Goal: Task Accomplishment & Management: Use online tool/utility

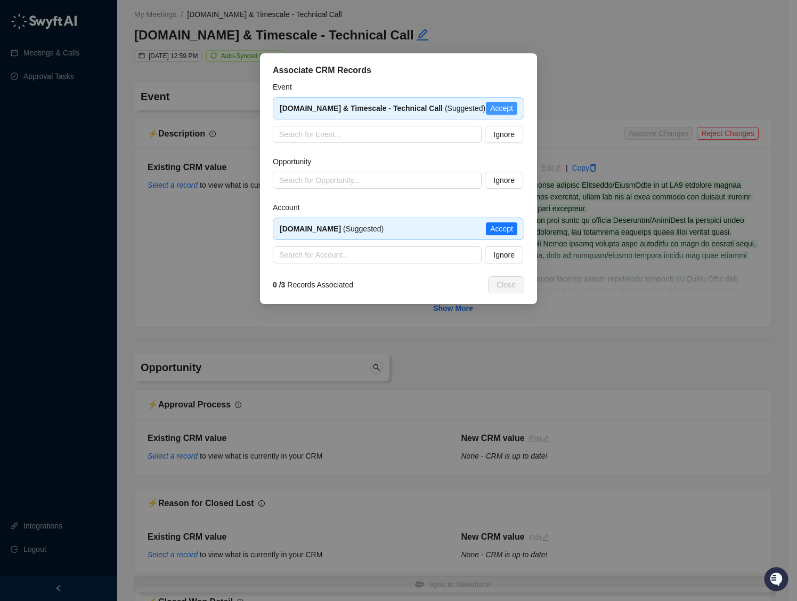
click at [509, 107] on span "Accept" at bounding box center [501, 108] width 23 height 12
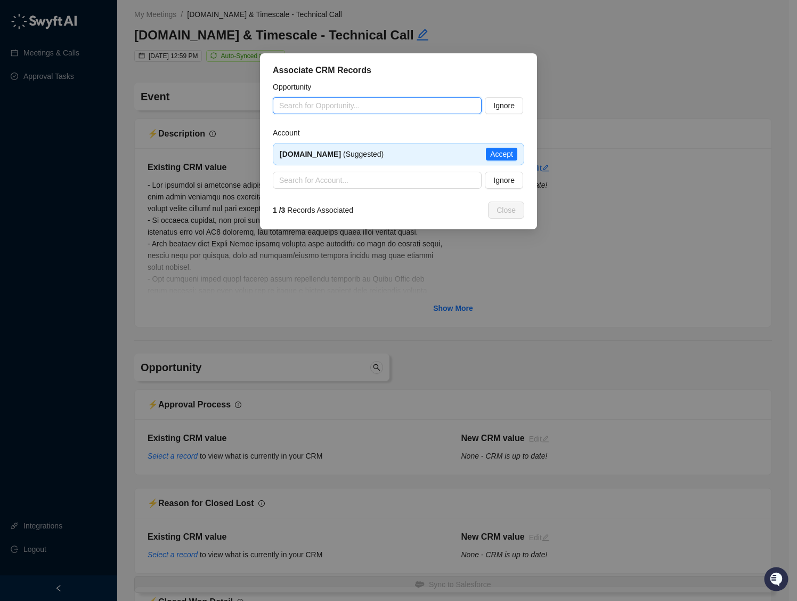
click at [320, 100] on input "search" at bounding box center [374, 106] width 190 height 16
click at [314, 105] on input "**********" at bounding box center [374, 106] width 190 height 16
click at [341, 129] on div "[DOMAIN_NAME] FY26Q2 Runrate - 0" at bounding box center [377, 127] width 192 height 12
type input "**********"
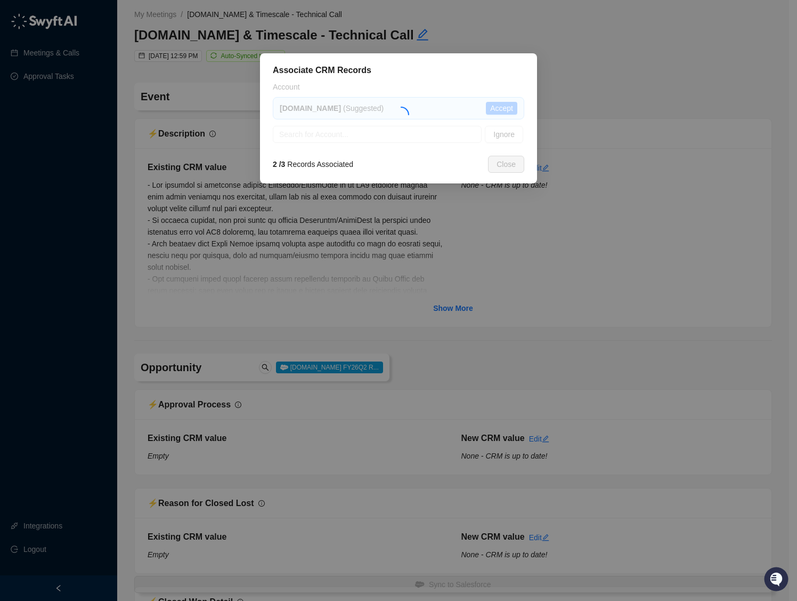
type textarea "**********"
type input "**********"
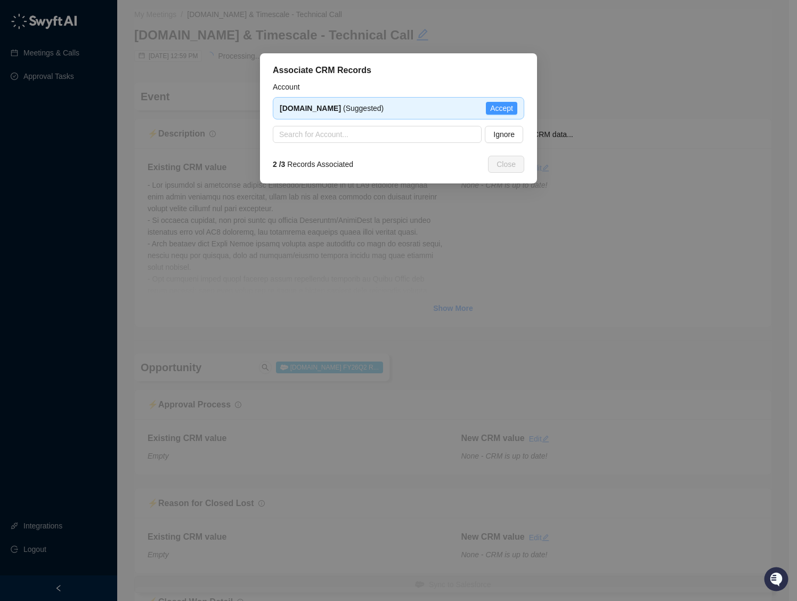
click at [491, 109] on span "Accept" at bounding box center [501, 108] width 23 height 12
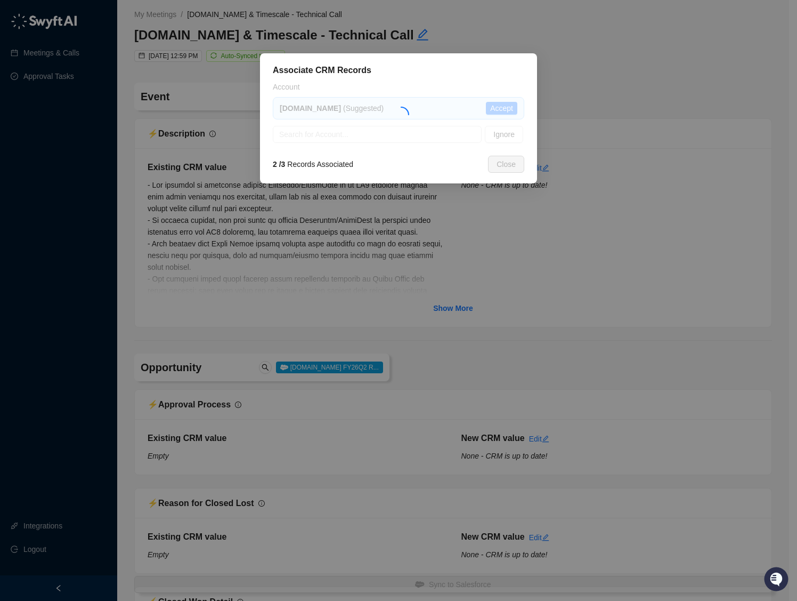
type input "**********"
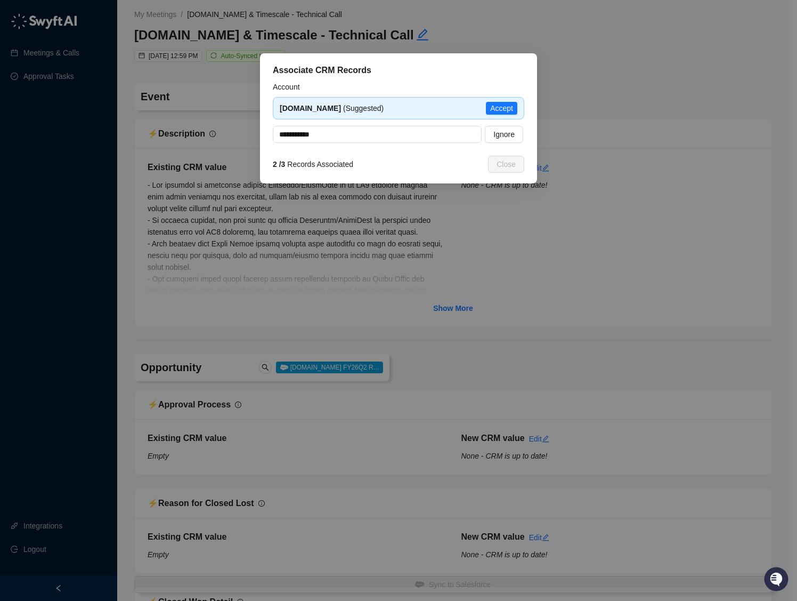
type textarea "**********"
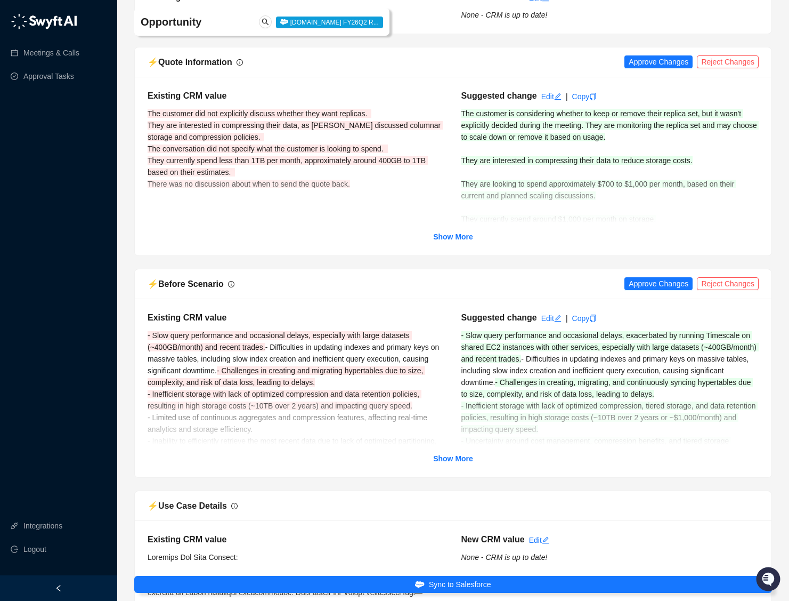
scroll to position [2514, 0]
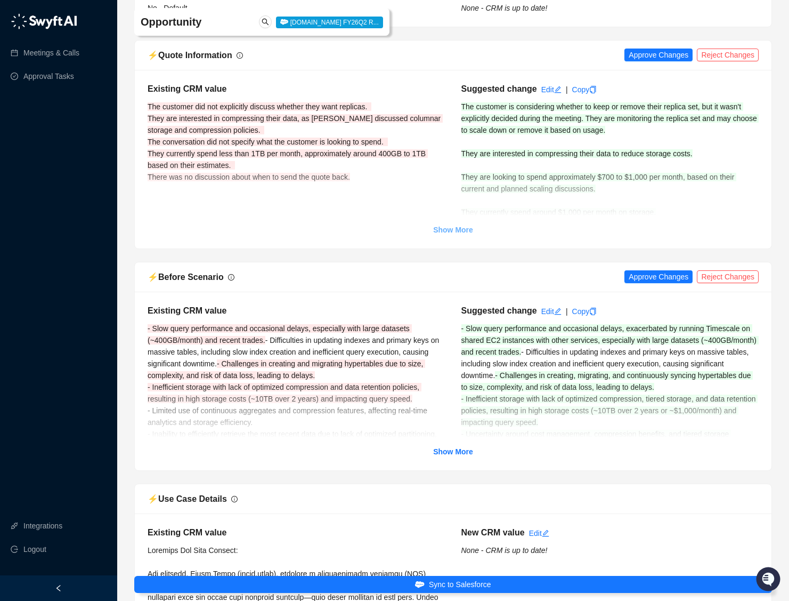
click at [451, 228] on strong "Show More" at bounding box center [453, 229] width 40 height 9
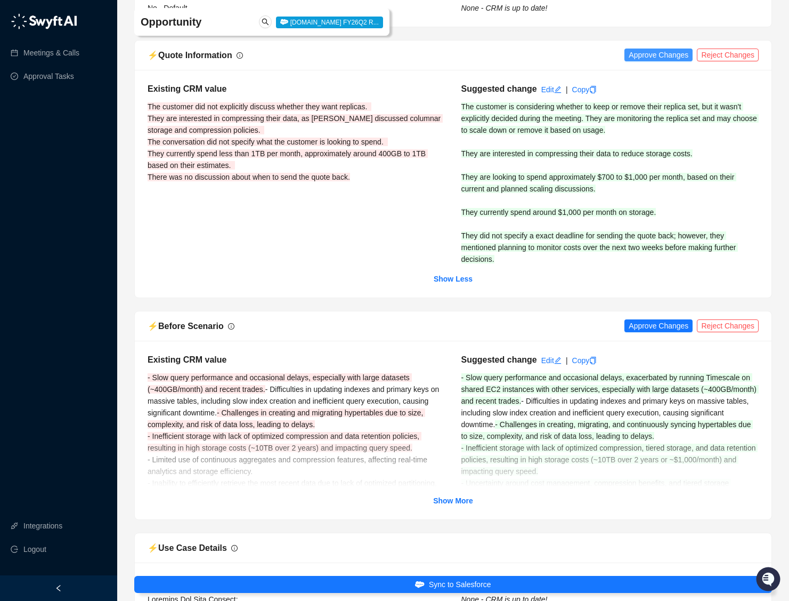
click at [642, 50] on span "Approve Changes" at bounding box center [659, 55] width 60 height 12
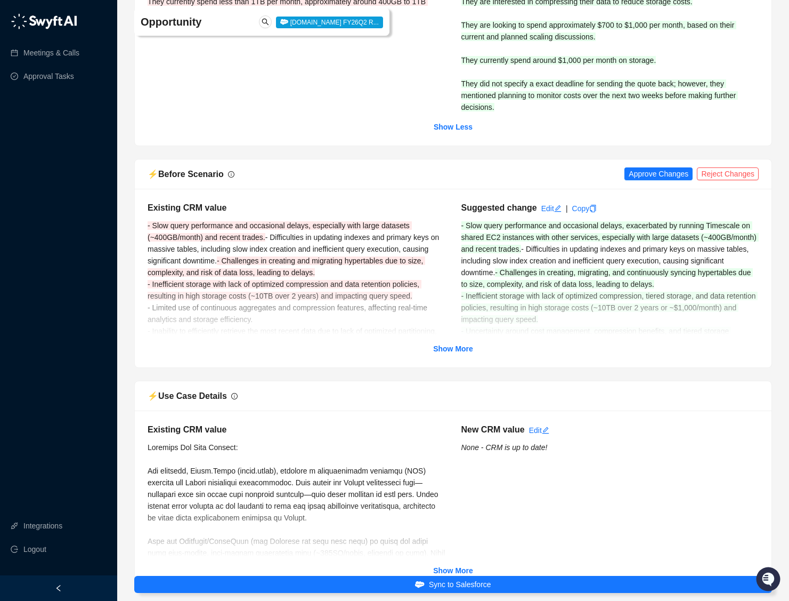
scroll to position [2776, 0]
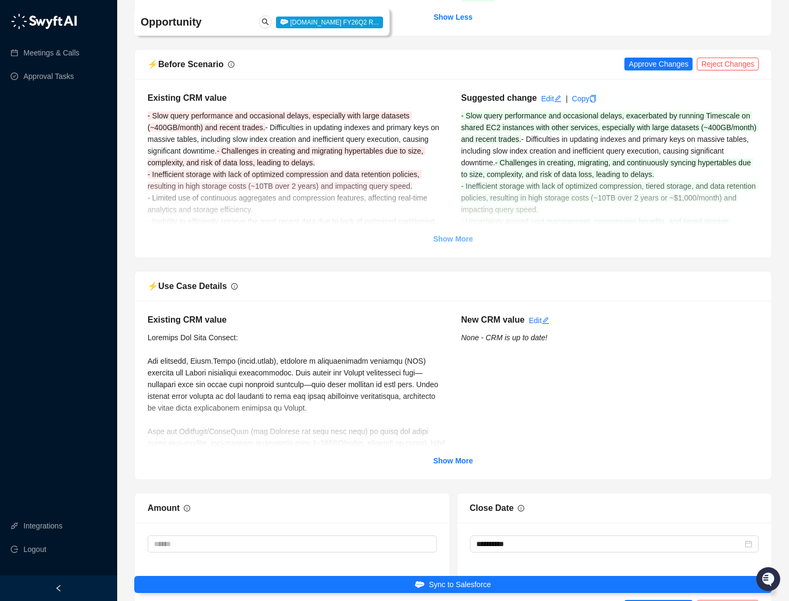
click at [456, 240] on strong "Show More" at bounding box center [453, 238] width 40 height 9
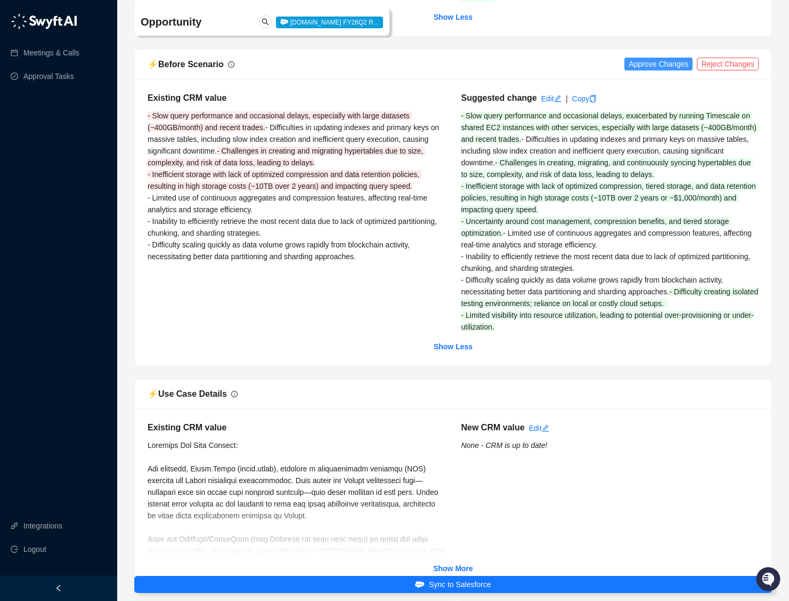
click at [646, 63] on span "Approve Changes" at bounding box center [659, 64] width 60 height 12
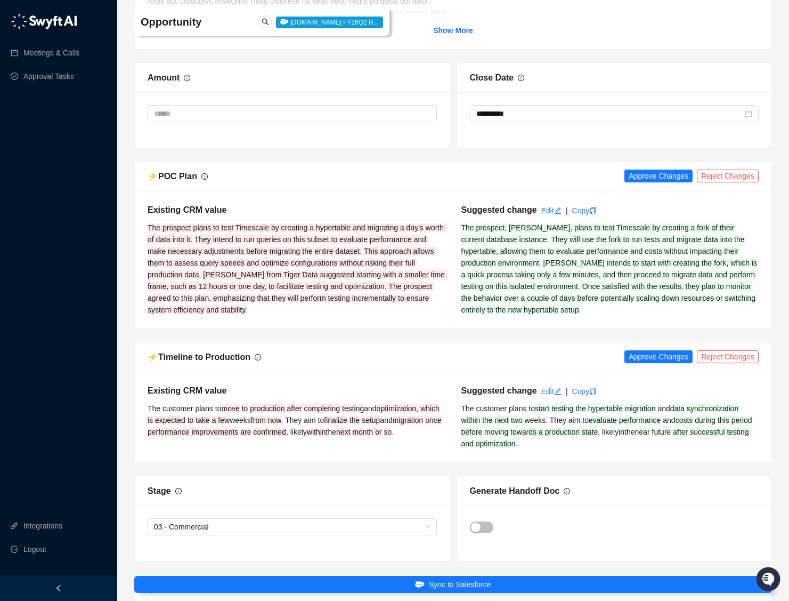
scroll to position [3368, 0]
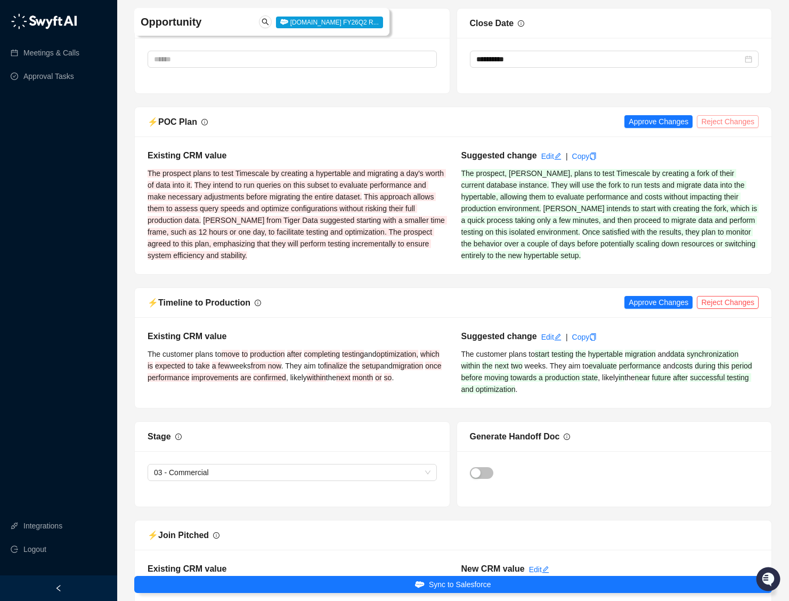
click at [726, 127] on span "Reject Changes" at bounding box center [727, 122] width 53 height 12
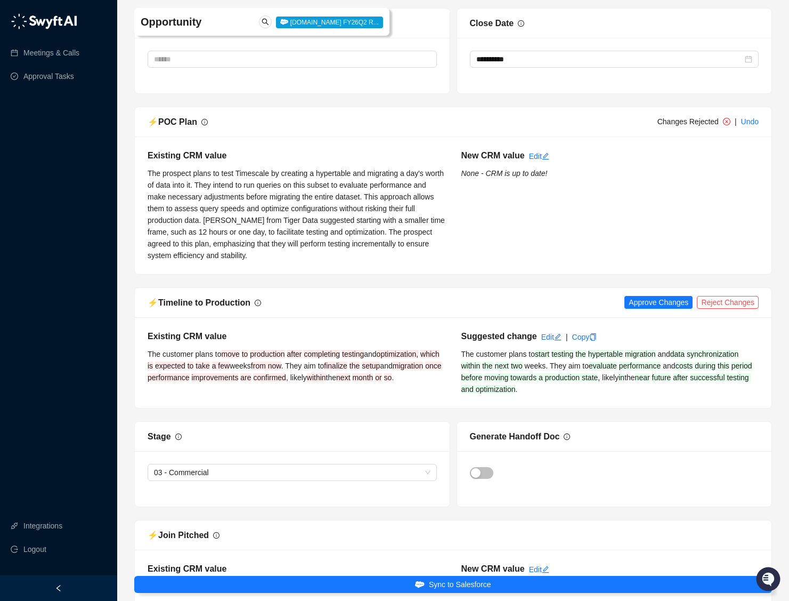
scroll to position [3601, 0]
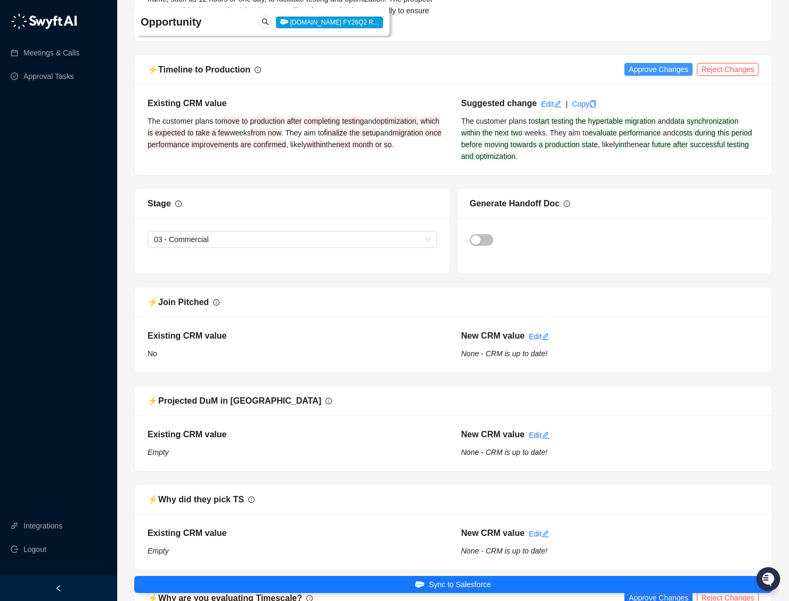
click at [637, 75] on span "Approve Changes" at bounding box center [659, 69] width 60 height 12
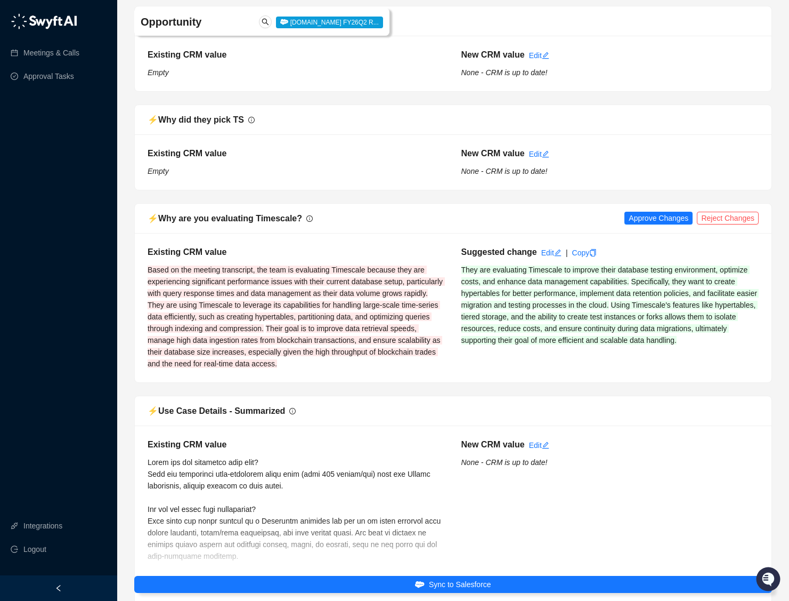
scroll to position [4036, 0]
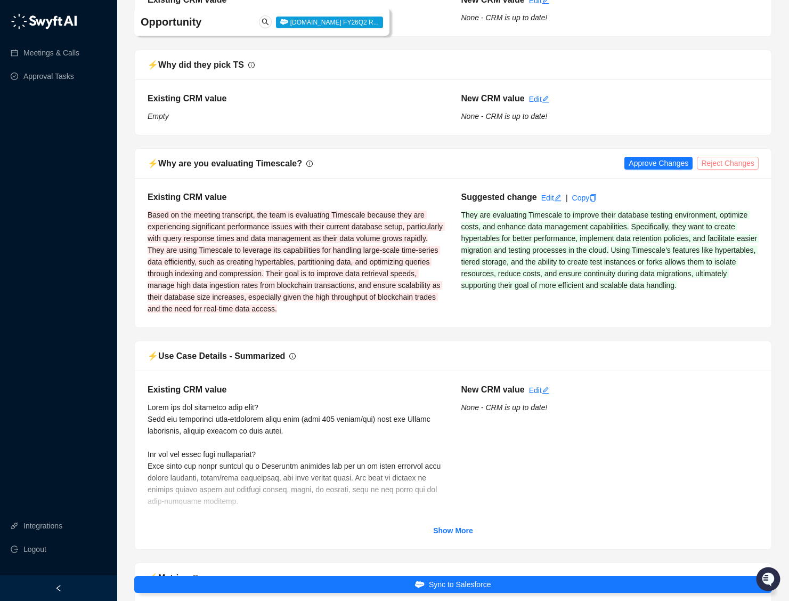
click at [743, 169] on span "Reject Changes" at bounding box center [727, 163] width 53 height 12
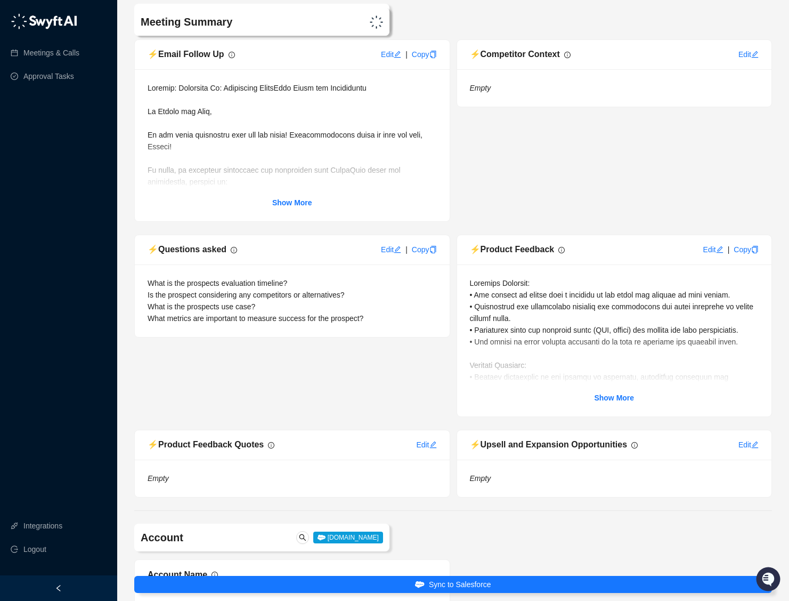
scroll to position [4899, 0]
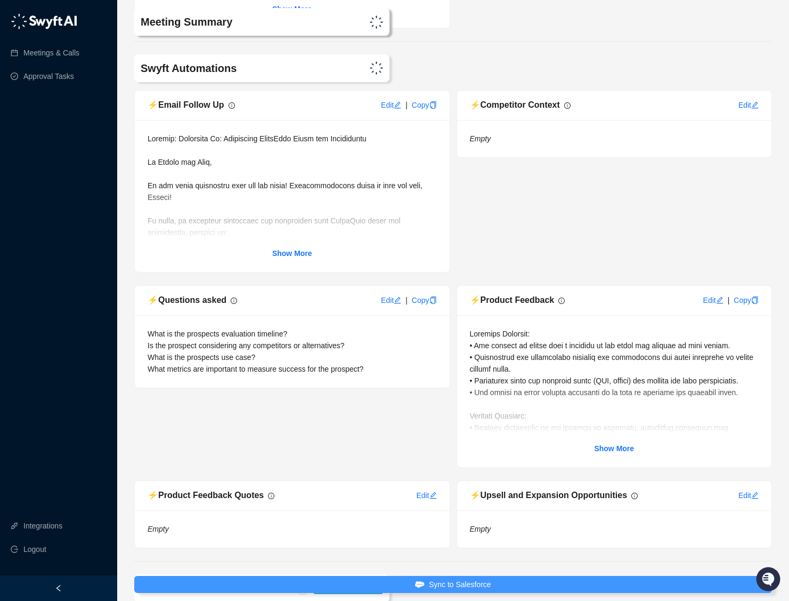
click at [384, 587] on button "Sync to Salesforce" at bounding box center [453, 584] width 638 height 17
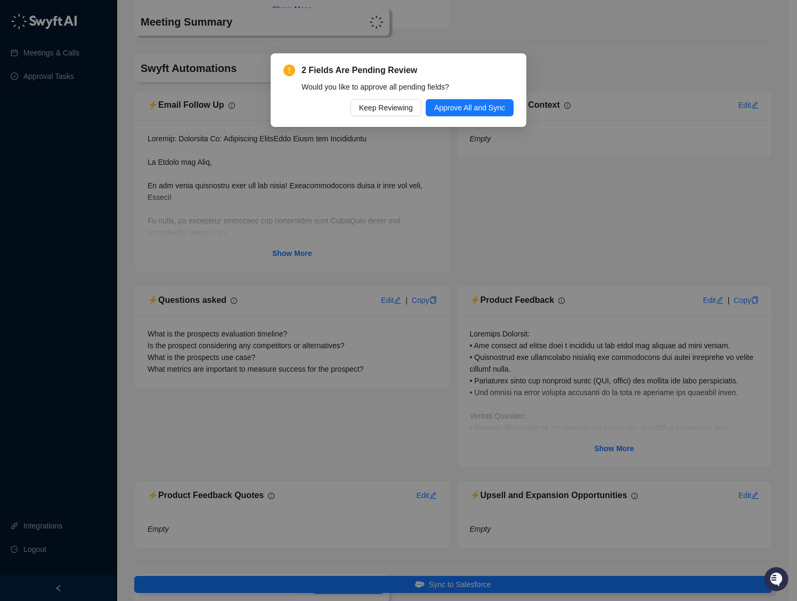
click at [478, 103] on span "Approve All and Sync" at bounding box center [469, 108] width 71 height 12
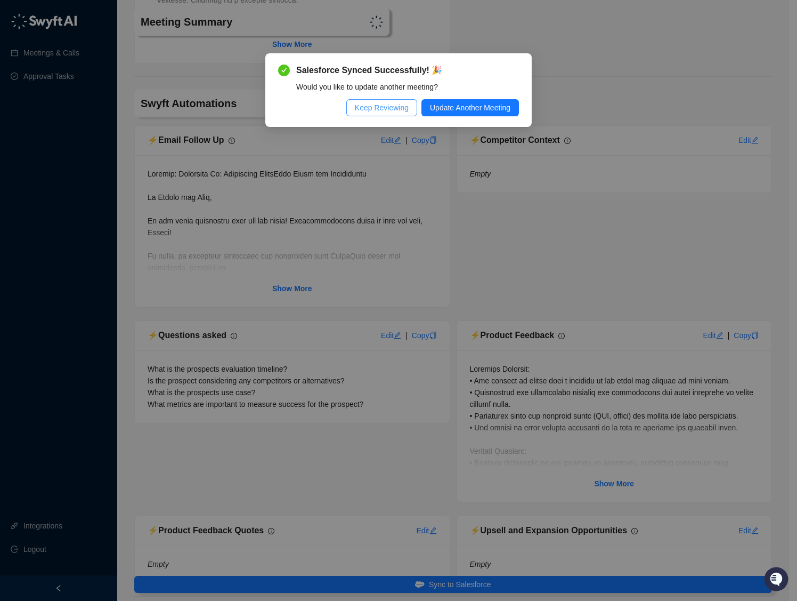
click at [374, 115] on button "Keep Reviewing" at bounding box center [381, 107] width 71 height 17
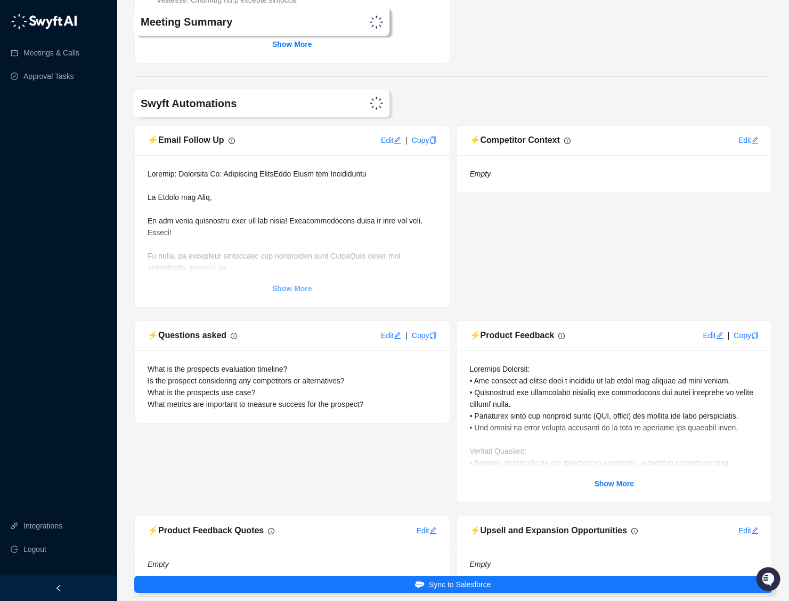
click at [298, 285] on strong "Show More" at bounding box center [292, 288] width 40 height 9
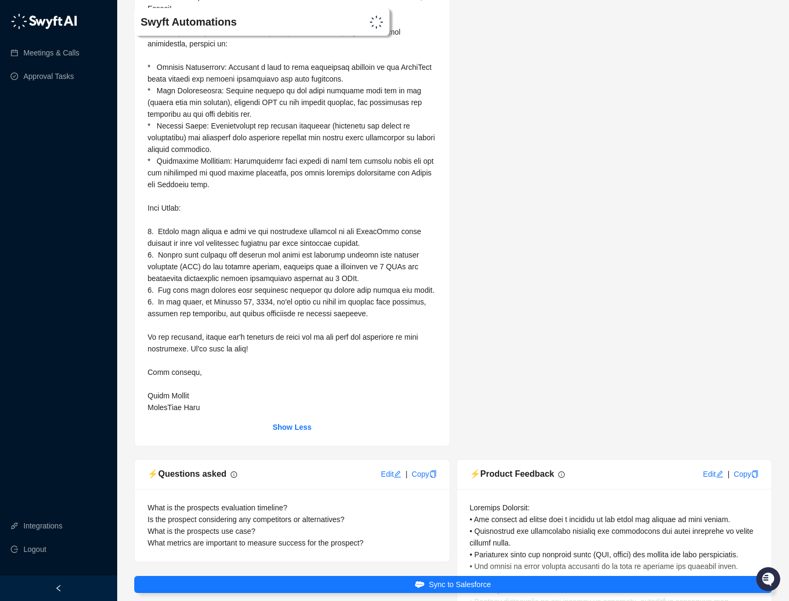
scroll to position [5420, 0]
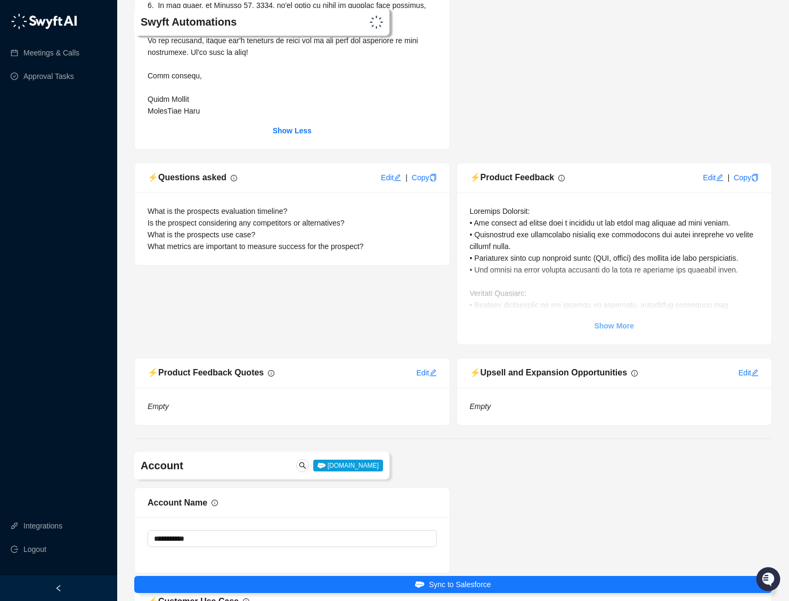
click at [619, 324] on strong "Show More" at bounding box center [614, 325] width 40 height 9
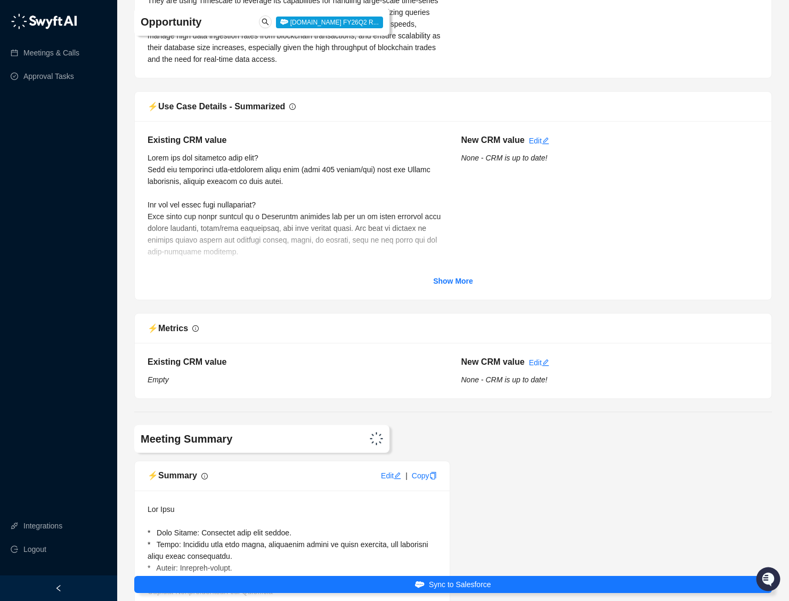
scroll to position [4611, 0]
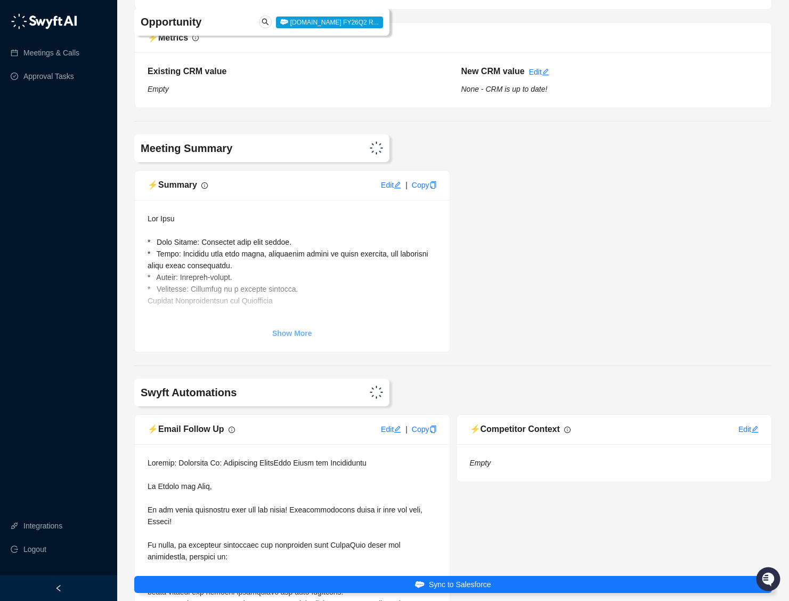
click at [301, 330] on strong "Show More" at bounding box center [292, 333] width 40 height 9
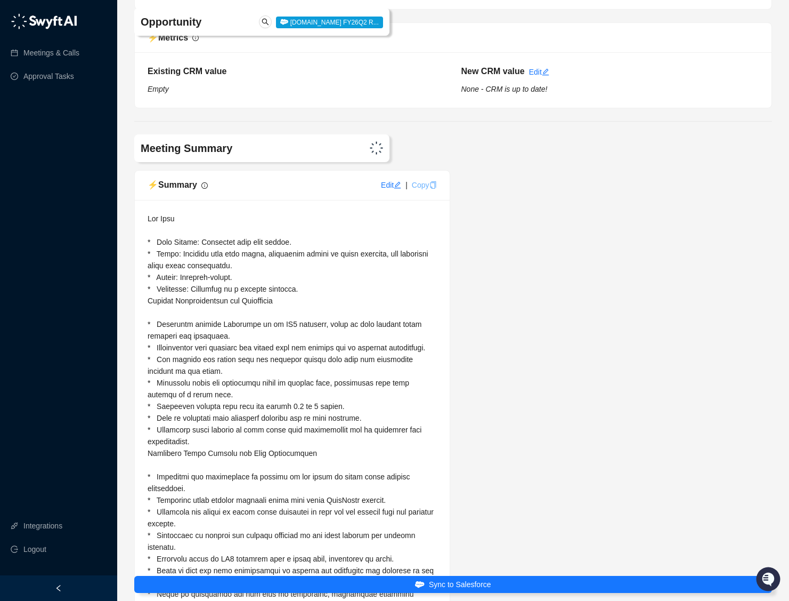
click at [425, 185] on link "Copy" at bounding box center [424, 185] width 25 height 9
